Goal: Information Seeking & Learning: Learn about a topic

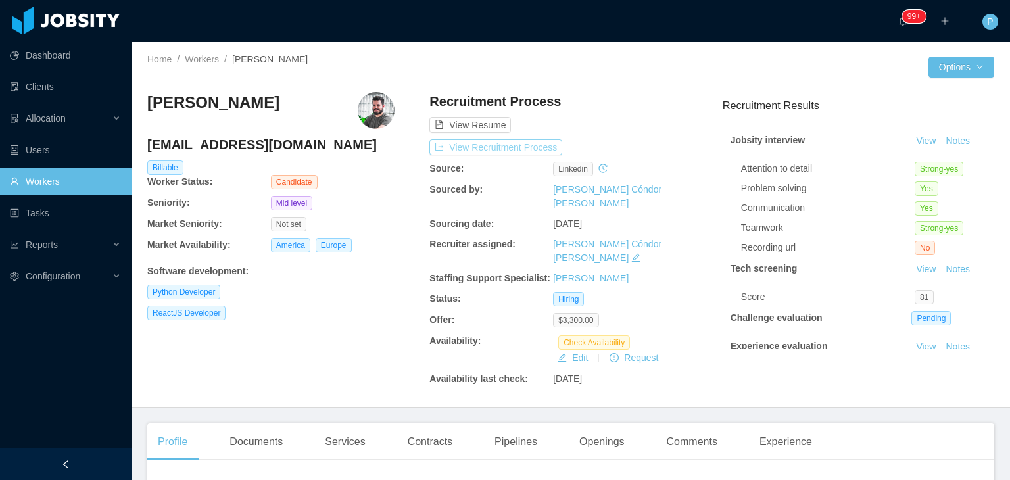
click at [531, 146] on button "View Recruitment Process" at bounding box center [495, 147] width 133 height 16
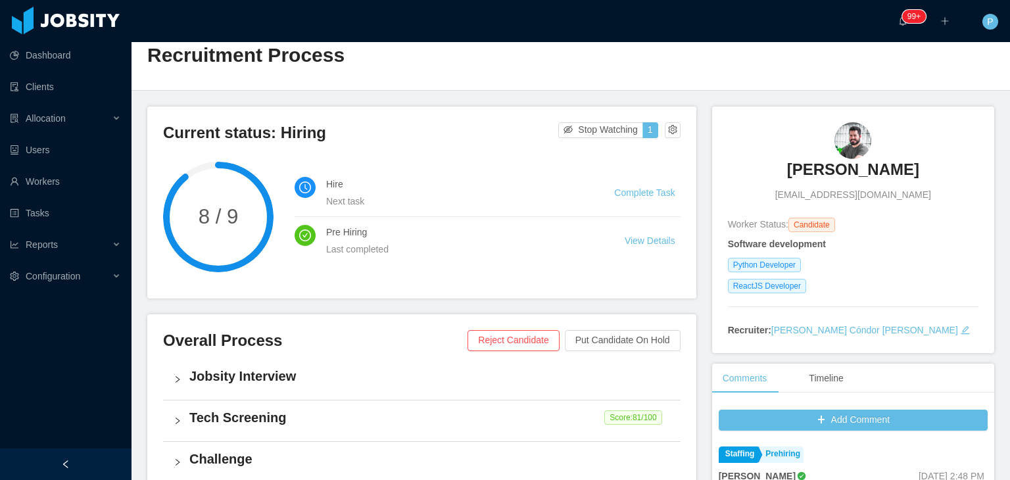
scroll to position [11, 0]
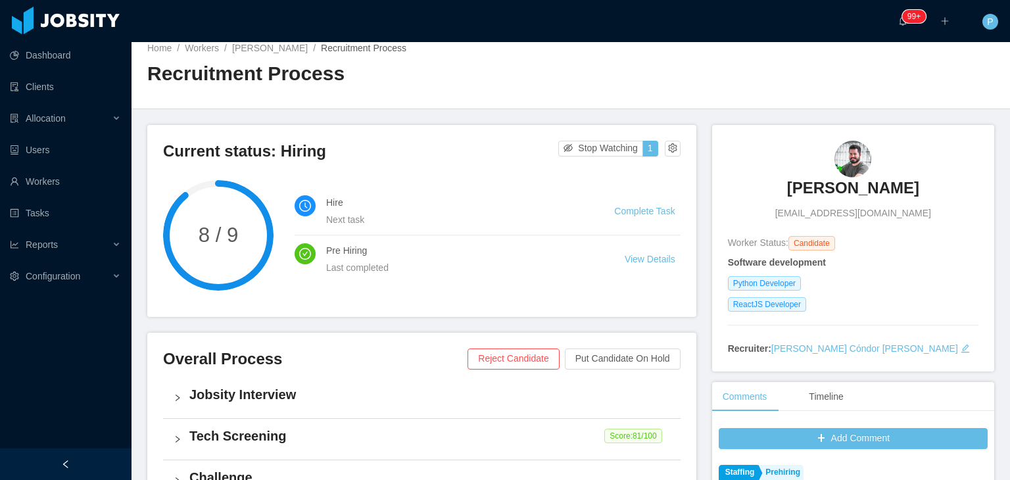
click at [765, 60] on div "Home / Workers / [PERSON_NAME] / Recruitment Process / Recruitment Process" at bounding box center [571, 70] width 878 height 78
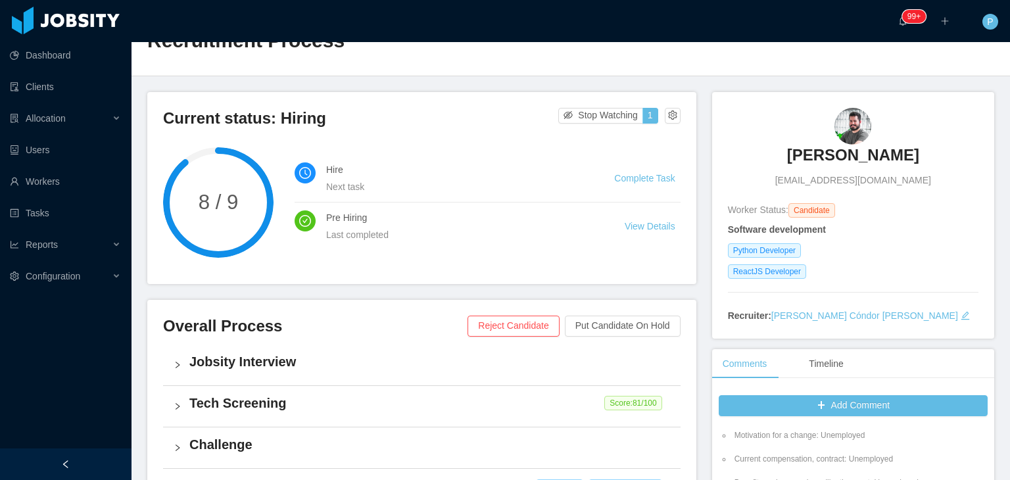
scroll to position [0, 0]
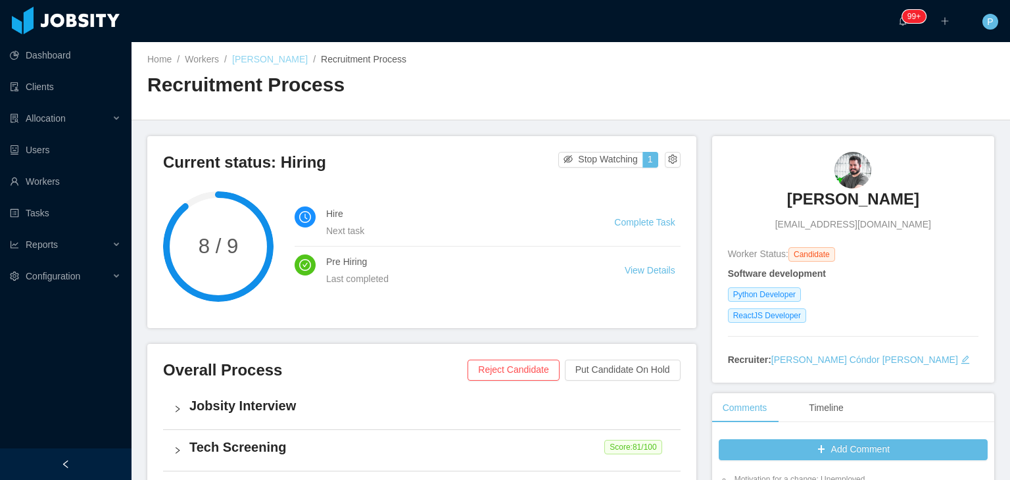
click at [274, 55] on link "[PERSON_NAME]" at bounding box center [270, 59] width 76 height 11
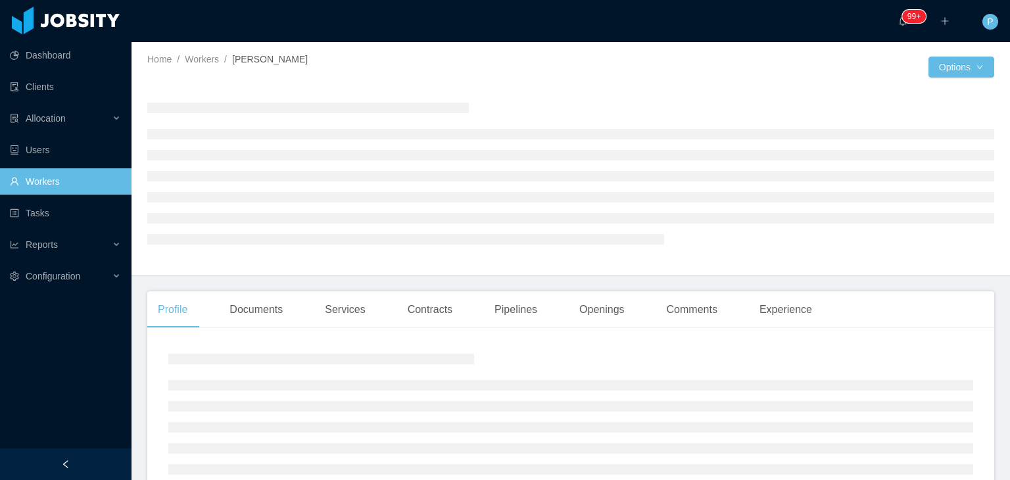
click at [467, 62] on div "Home / Workers / [PERSON_NAME] /" at bounding box center [358, 60] width 423 height 14
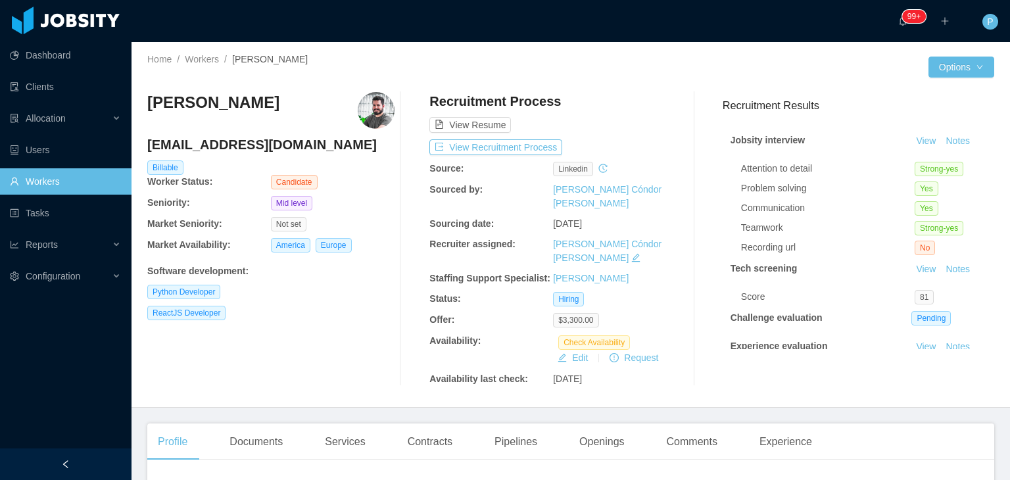
click at [377, 317] on div "ReactJS Developer" at bounding box center [270, 313] width 247 height 14
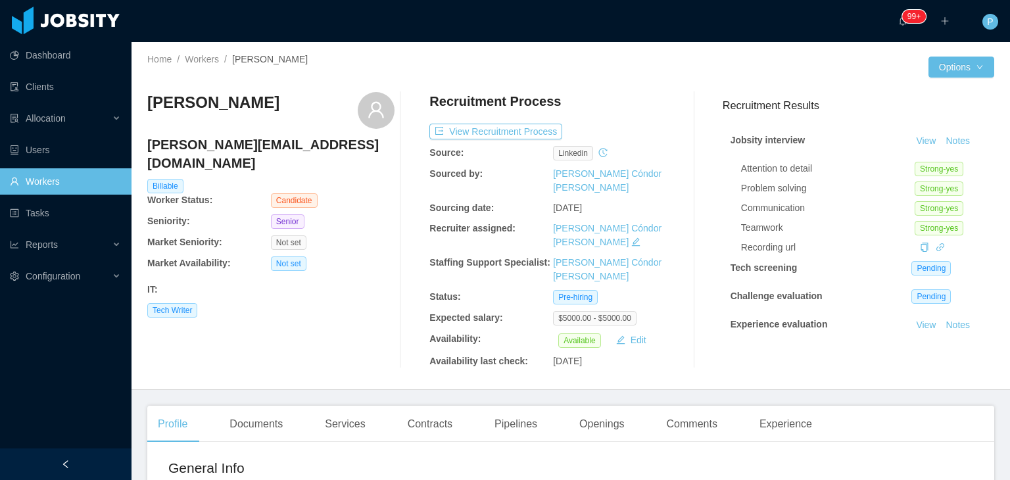
click at [366, 307] on div "Jeff Johnston jeff@jeffdjohnston.com Billable Worker Status: Candidate Seniorit…" at bounding box center [270, 230] width 247 height 276
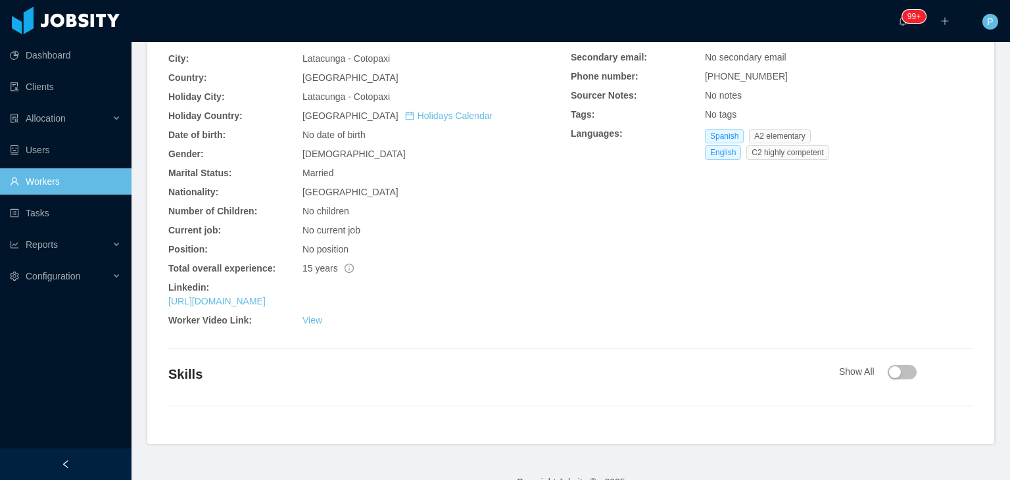
scroll to position [439, 0]
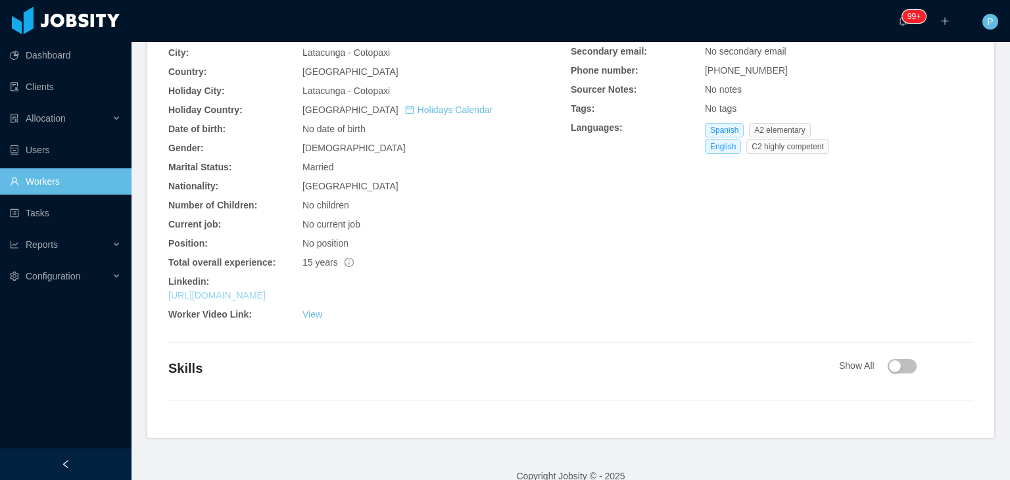
click at [266, 290] on link "https://www.linkedin.com/in/jeffdjohnston" at bounding box center [216, 295] width 97 height 11
